Goal: Check status: Check status

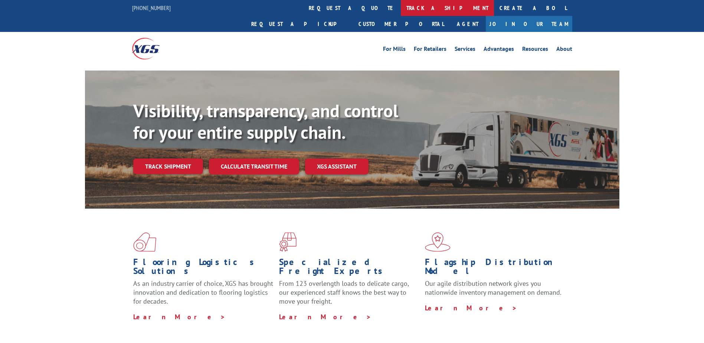
click at [401, 8] on link "track a shipment" at bounding box center [447, 8] width 93 height 16
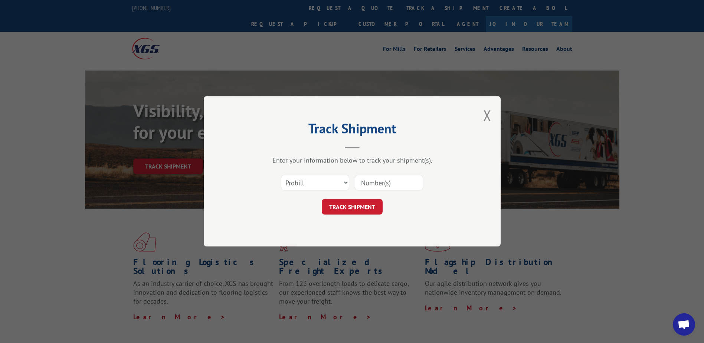
click at [380, 179] on input at bounding box center [389, 183] width 68 height 16
paste input "17341933"
type input "17341933"
click at [374, 205] on button "TRACK SHIPMENT" at bounding box center [352, 207] width 61 height 16
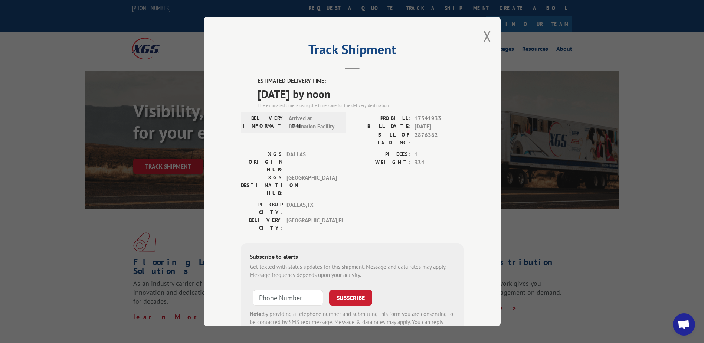
click at [328, 10] on div "Track Shipment ESTIMATED DELIVERY TIME: [DATE] by noon The estimated time is us…" at bounding box center [352, 171] width 704 height 343
click at [329, 9] on div "Track Shipment ESTIMATED DELIVERY TIME: [DATE] by noon The estimated time is us…" at bounding box center [352, 171] width 704 height 343
click at [331, 8] on div "Track Shipment ESTIMATED DELIVERY TIME: [DATE] by noon The estimated time is us…" at bounding box center [352, 171] width 704 height 343
click at [488, 38] on button "Close modal" at bounding box center [487, 36] width 8 height 20
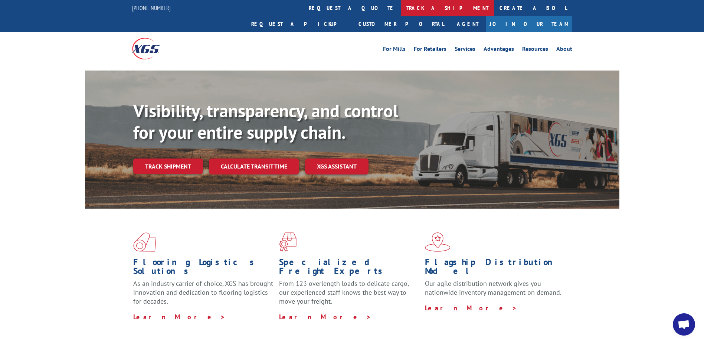
click at [401, 12] on link "track a shipment" at bounding box center [447, 8] width 93 height 16
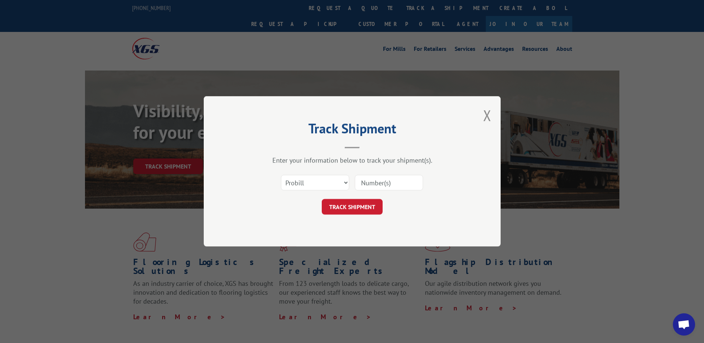
click at [385, 183] on input at bounding box center [389, 183] width 68 height 16
paste input "17341975"
type input "17341975"
click at [362, 206] on button "TRACK SHIPMENT" at bounding box center [352, 207] width 61 height 16
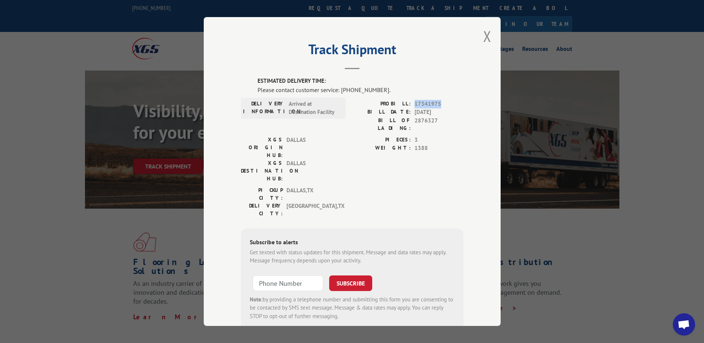
drag, startPoint x: 434, startPoint y: 103, endPoint x: 410, endPoint y: 107, distance: 24.0
click at [410, 107] on div "PROBILL: 17341975" at bounding box center [407, 104] width 111 height 9
copy span "17341975"
